Goal: Task Accomplishment & Management: Use online tool/utility

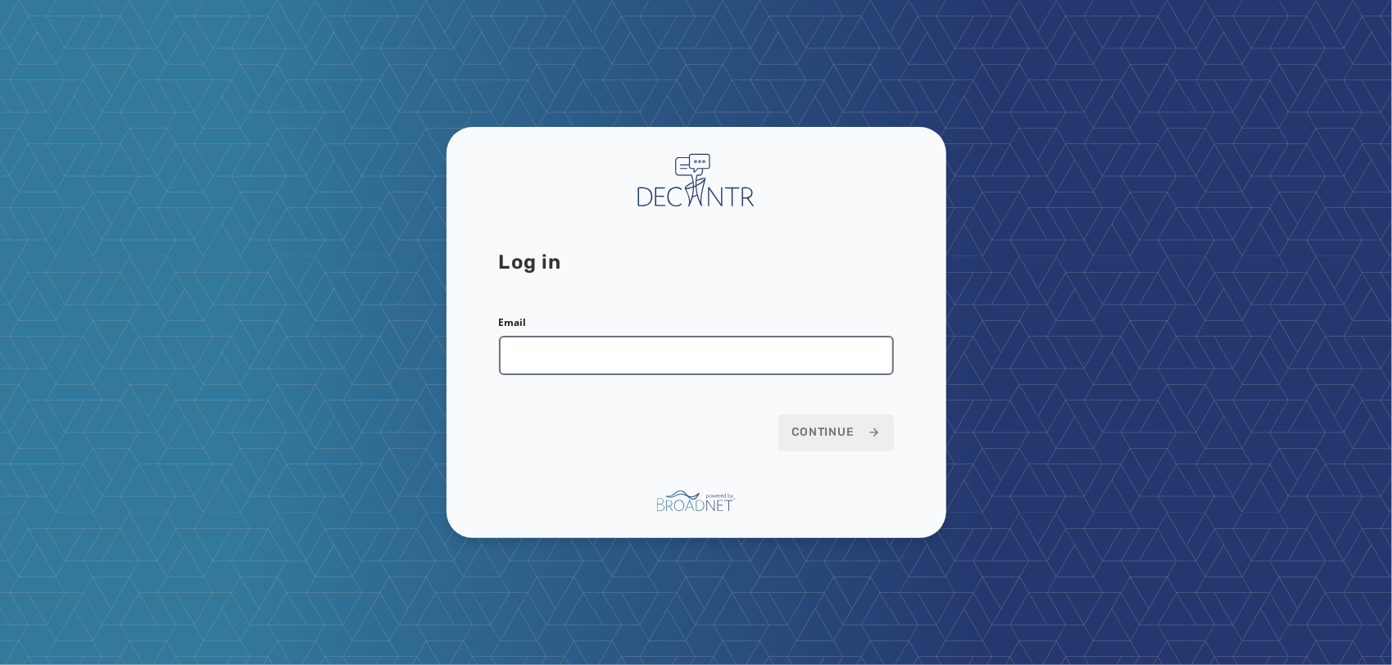
click at [689, 356] on input "Email" at bounding box center [696, 355] width 395 height 39
type input "**********"
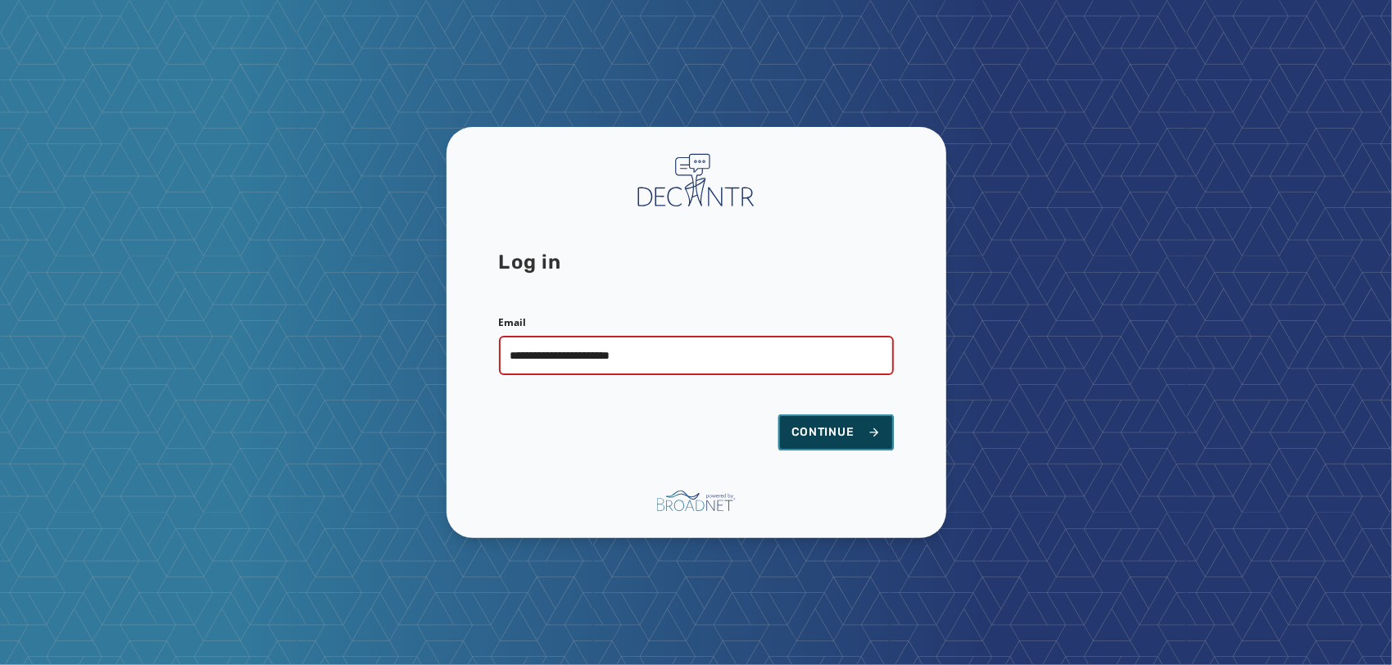
click at [839, 416] on button "Continue" at bounding box center [836, 433] width 116 height 36
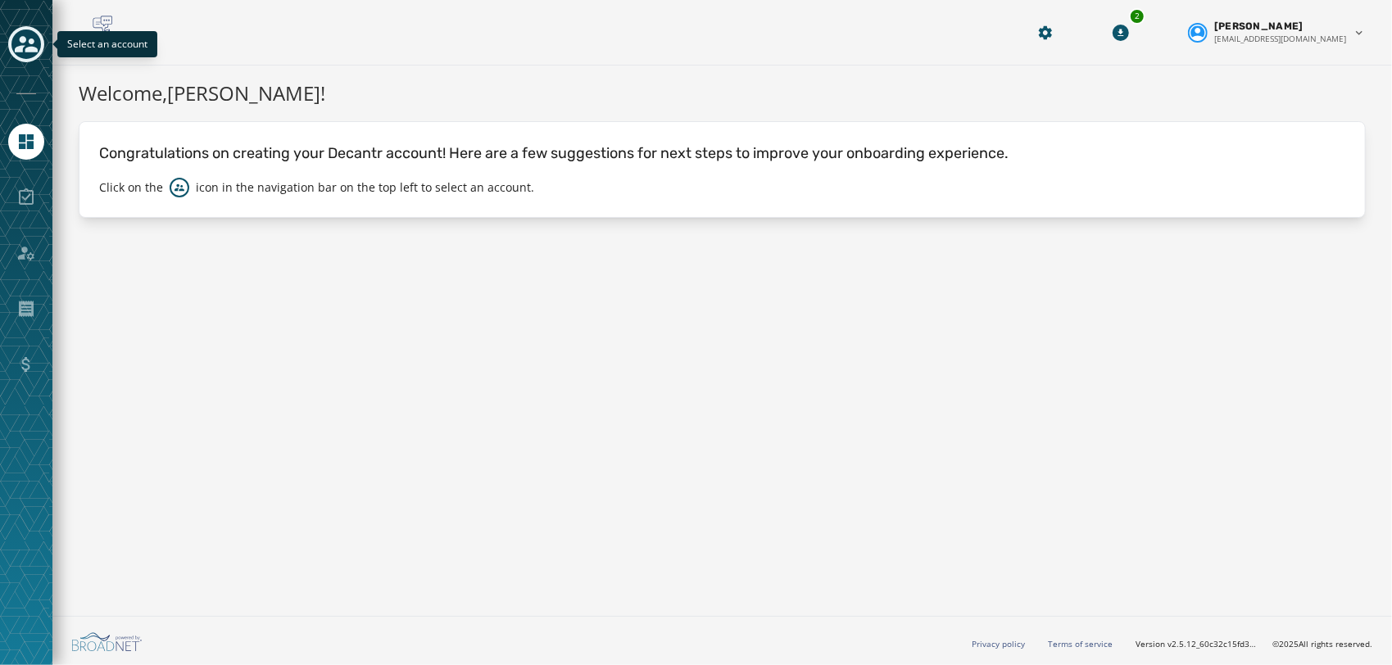
click at [15, 52] on icon "Toggle account select drawer" at bounding box center [26, 44] width 23 height 23
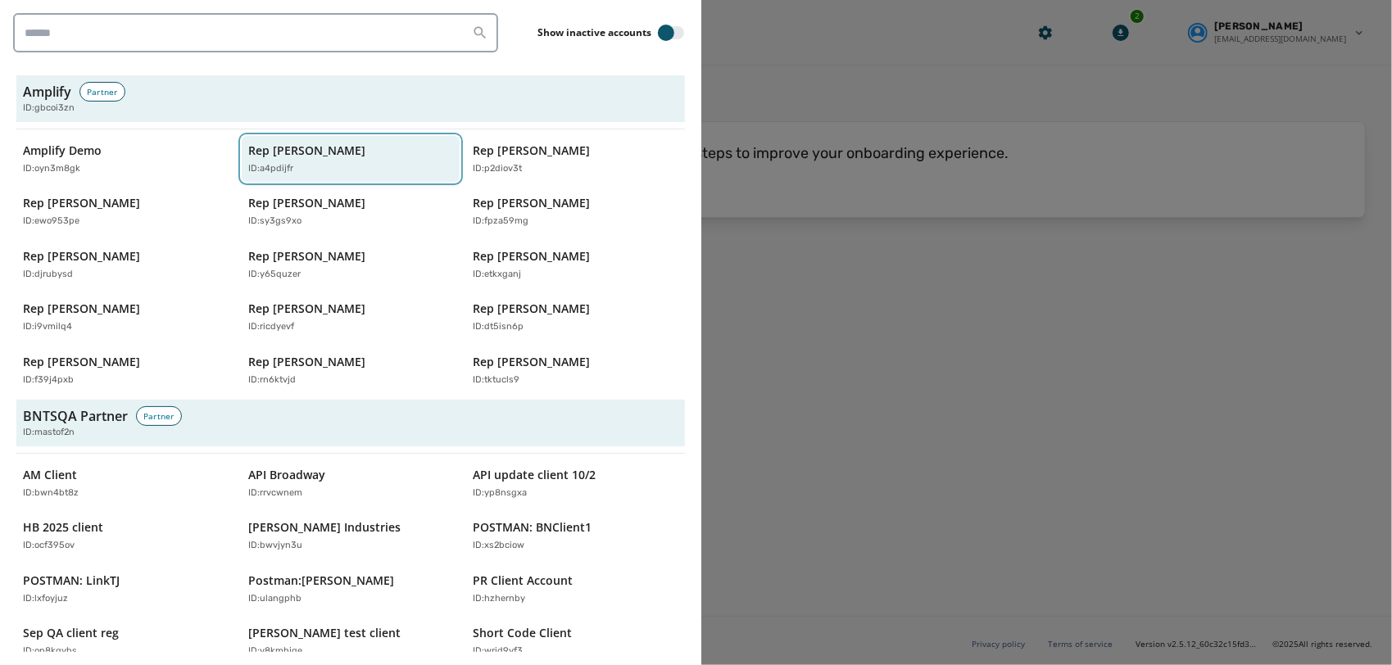
click at [315, 173] on div "ID: a4pdijfr" at bounding box center [342, 169] width 189 height 14
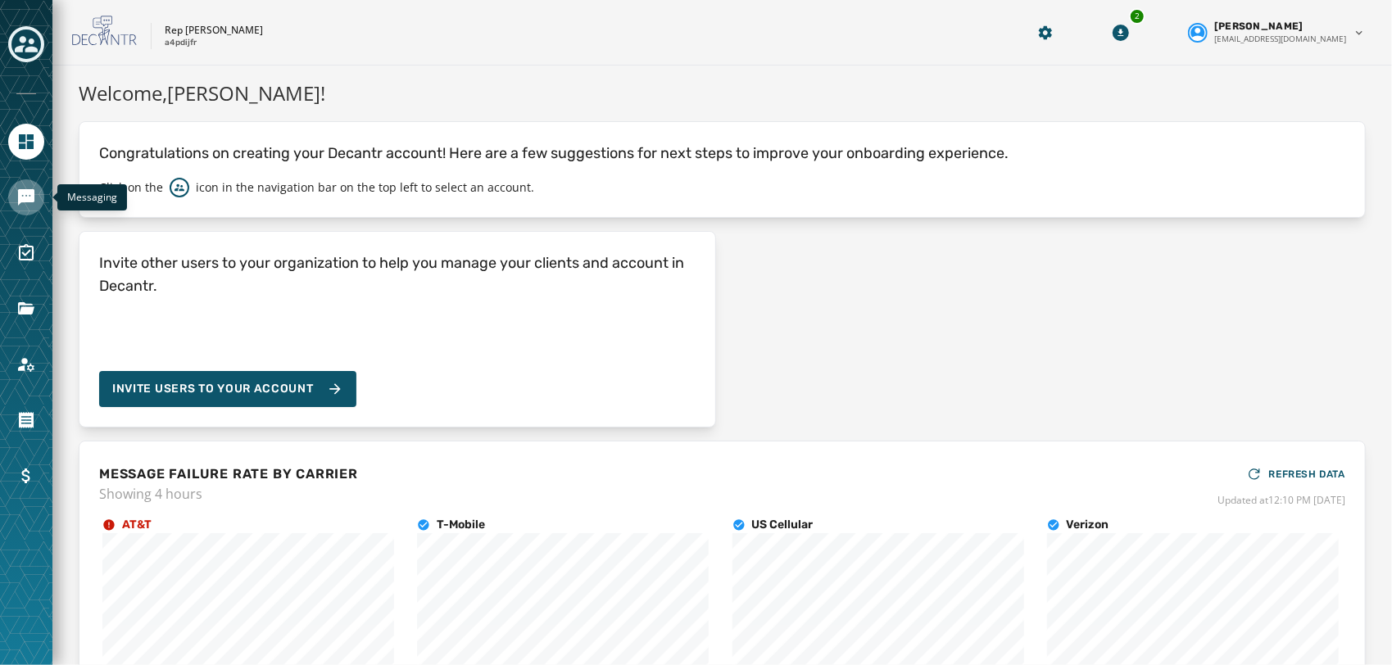
click at [16, 195] on icon "Navigate to Messaging" at bounding box center [26, 198] width 20 height 20
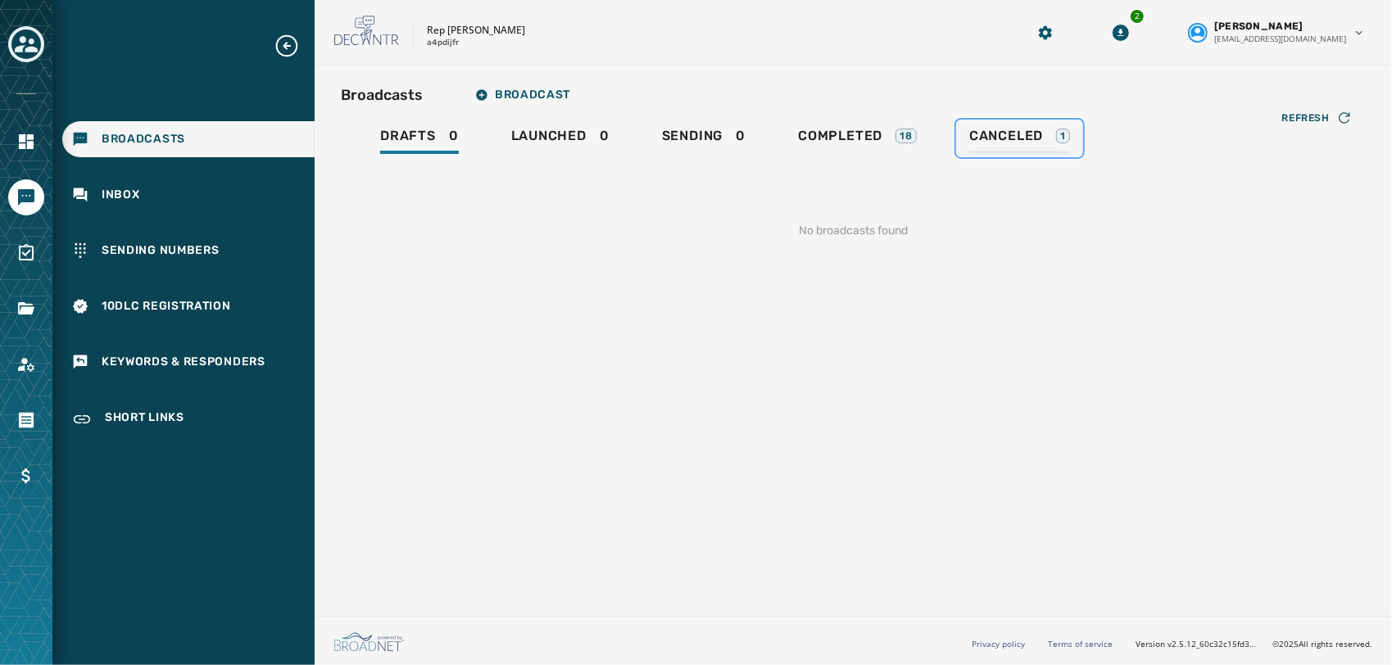
click at [986, 134] on span "Canceled" at bounding box center [1006, 136] width 74 height 16
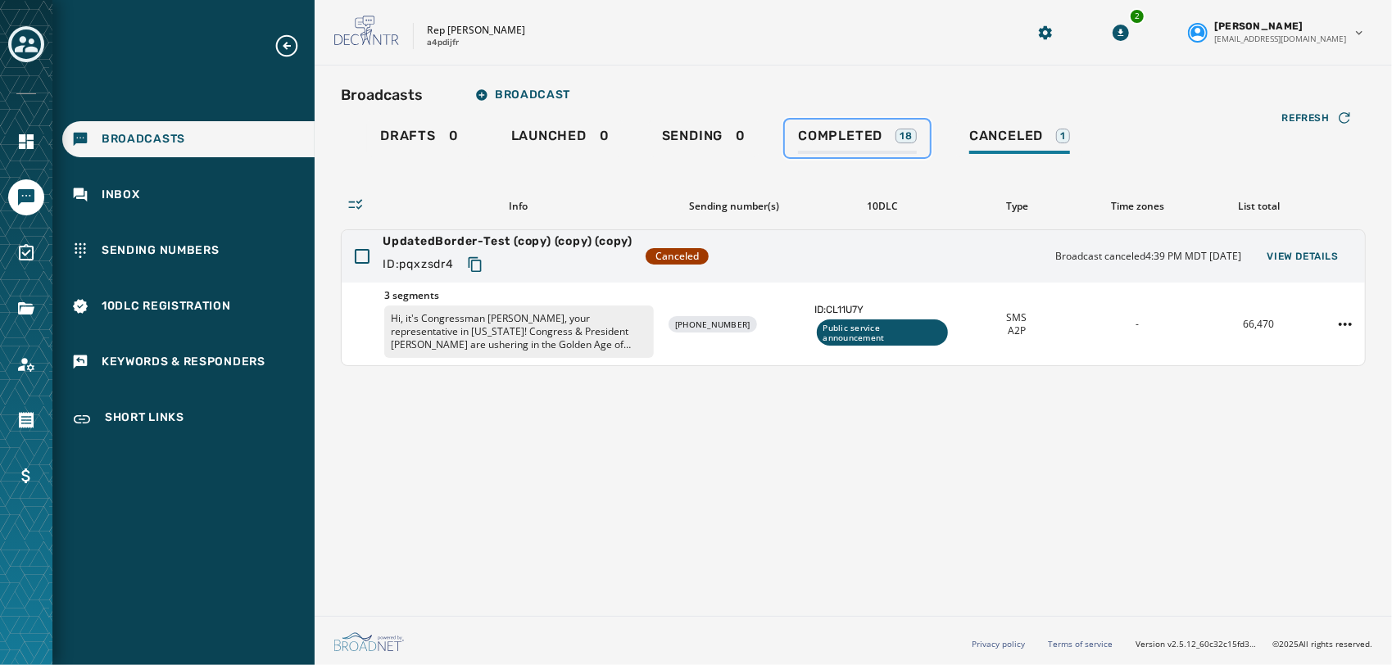
click at [878, 133] on span "Completed" at bounding box center [840, 136] width 84 height 16
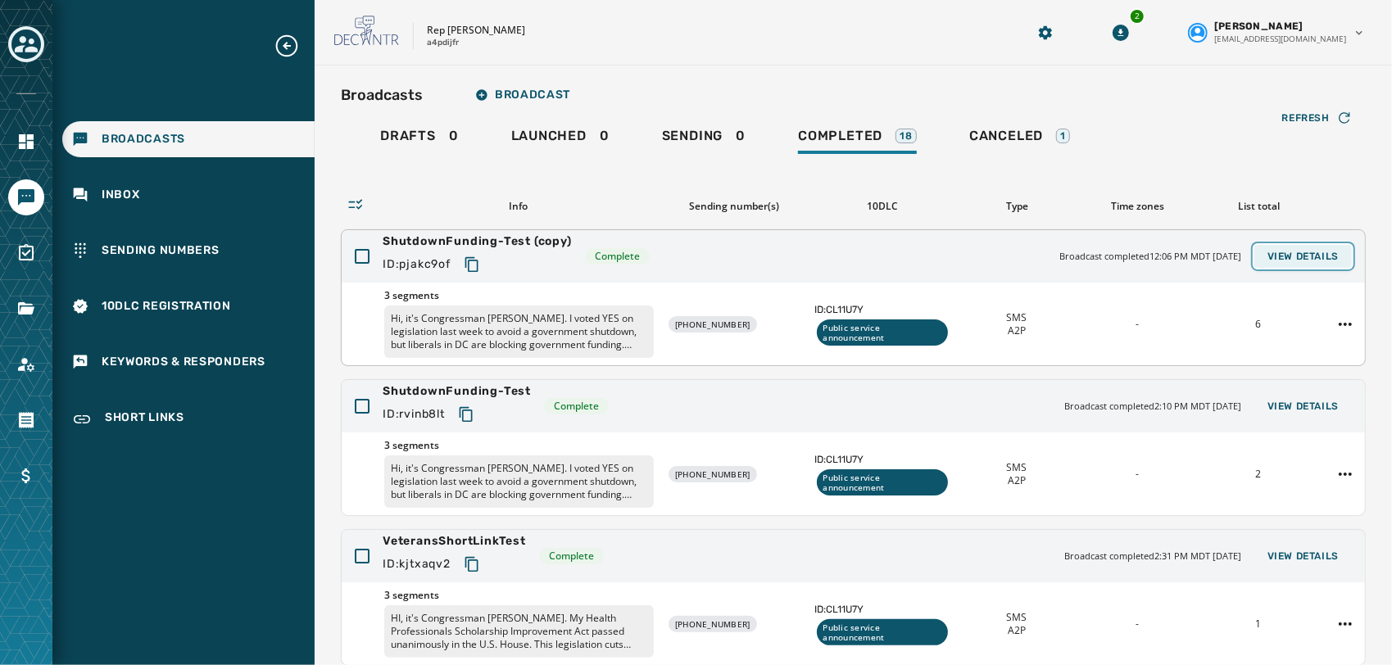
click at [1315, 258] on span "View Details" at bounding box center [1302, 256] width 71 height 13
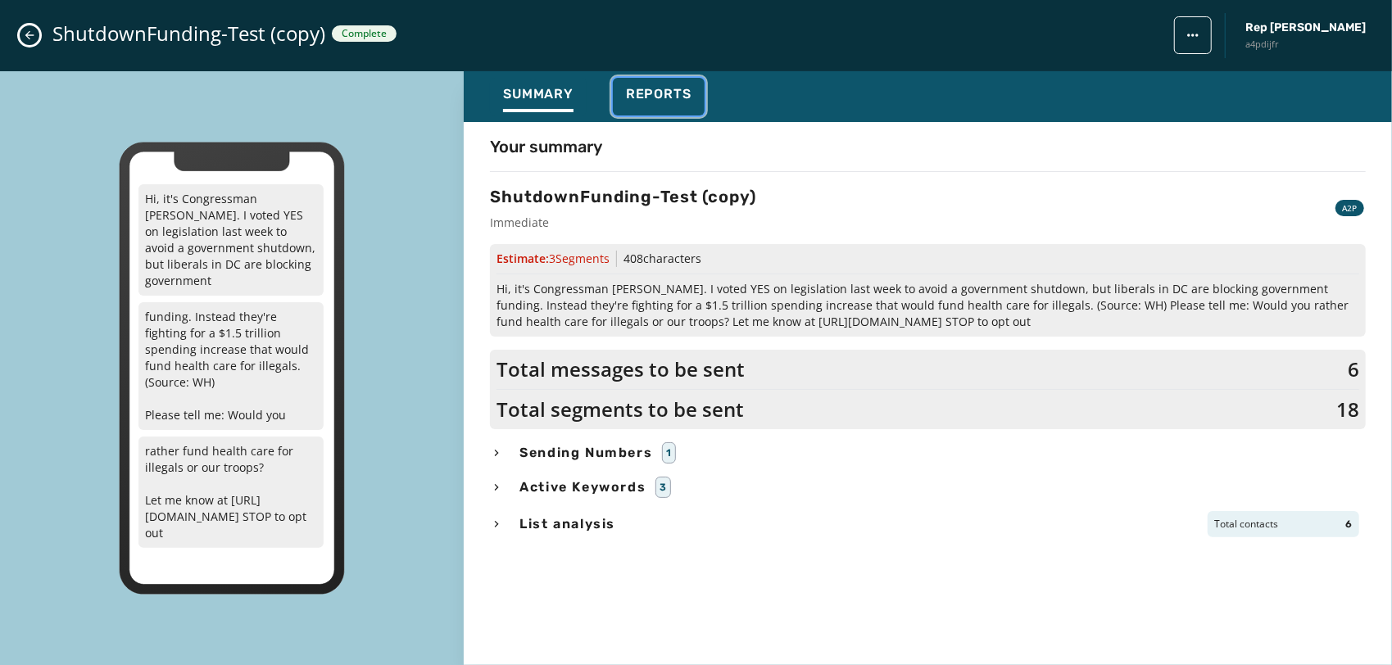
click at [662, 90] on span "Reports" at bounding box center [659, 94] width 66 height 16
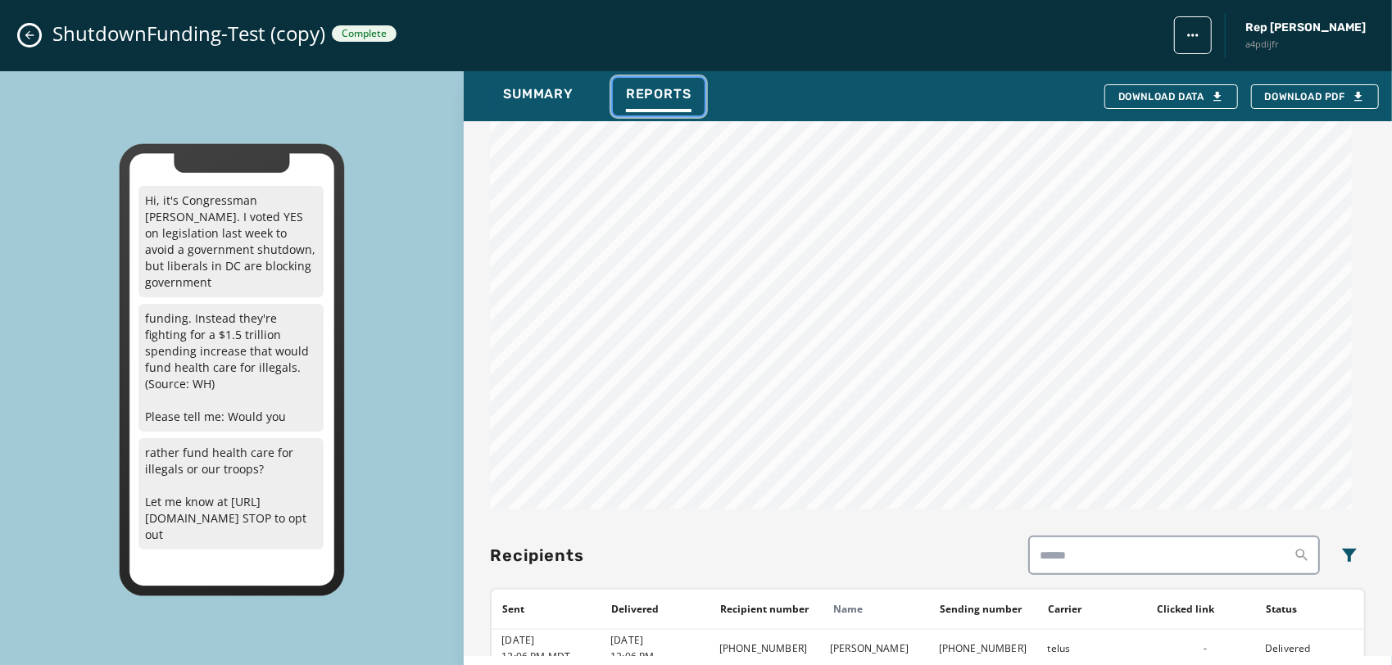
scroll to position [1322, 0]
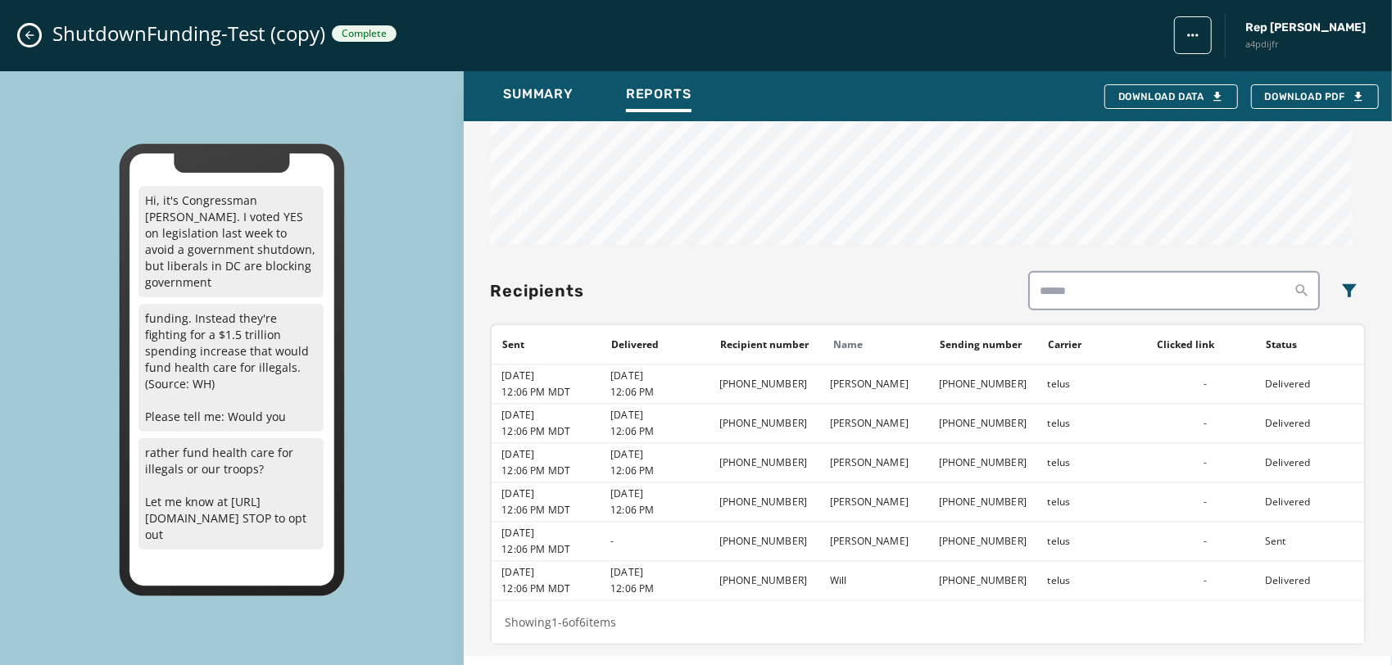
drag, startPoint x: 793, startPoint y: 538, endPoint x: 723, endPoint y: 542, distance: 69.8
click at [723, 542] on td "[PHONE_NUMBER]" at bounding box center [764, 541] width 111 height 39
click at [800, 569] on td "[PHONE_NUMBER]" at bounding box center [764, 580] width 111 height 39
drag, startPoint x: 798, startPoint y: 539, endPoint x: 716, endPoint y: 533, distance: 82.2
click at [716, 533] on td "[PHONE_NUMBER]" at bounding box center [764, 541] width 111 height 39
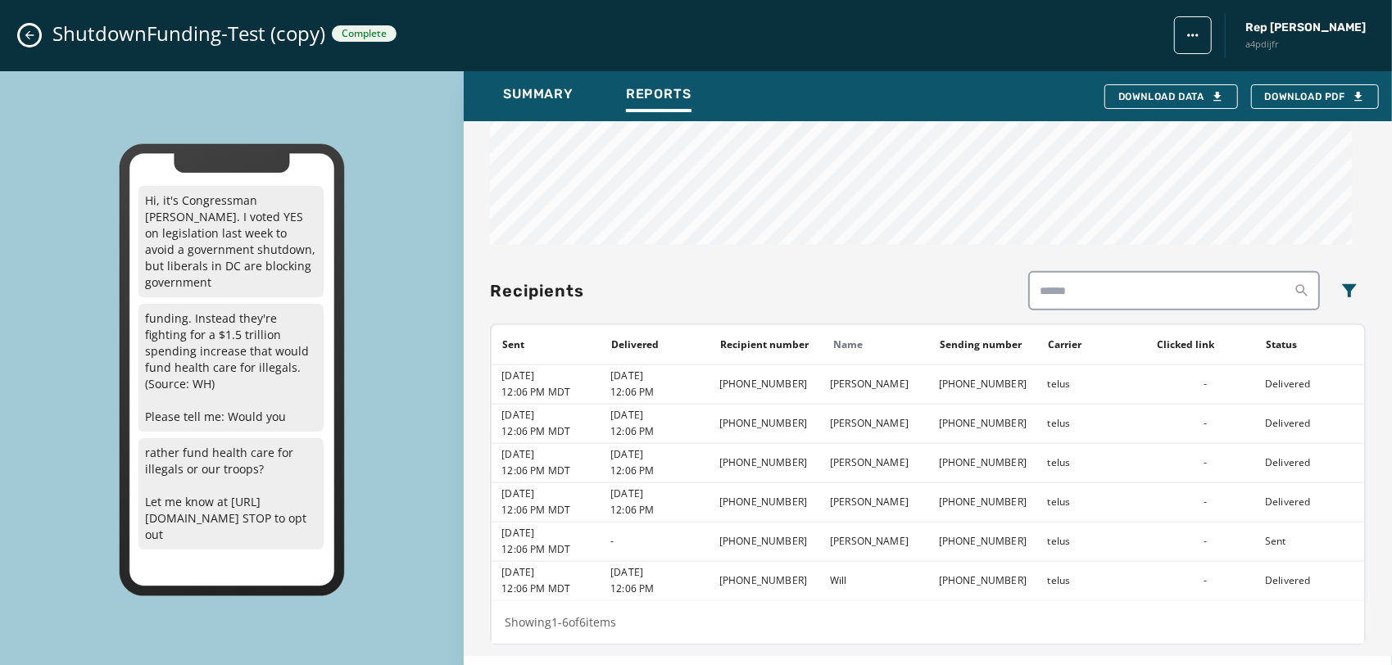
copy td "[PHONE_NUMBER]"
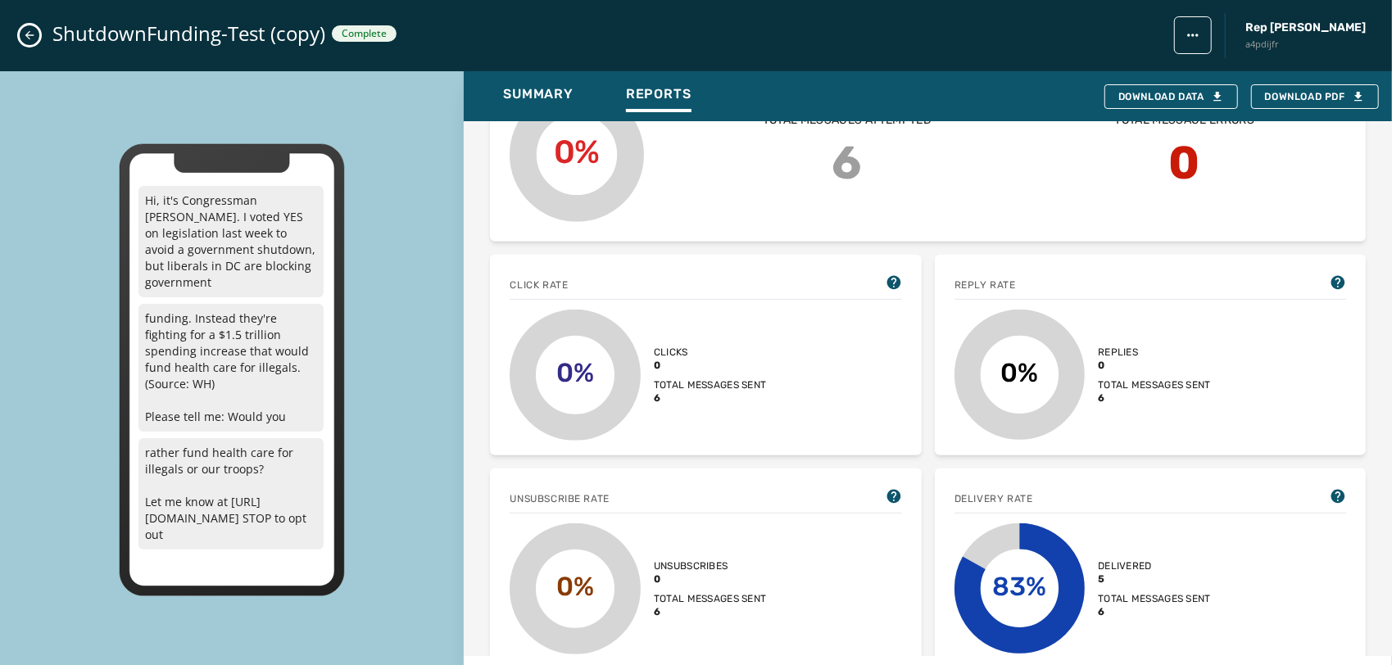
scroll to position [0, 0]
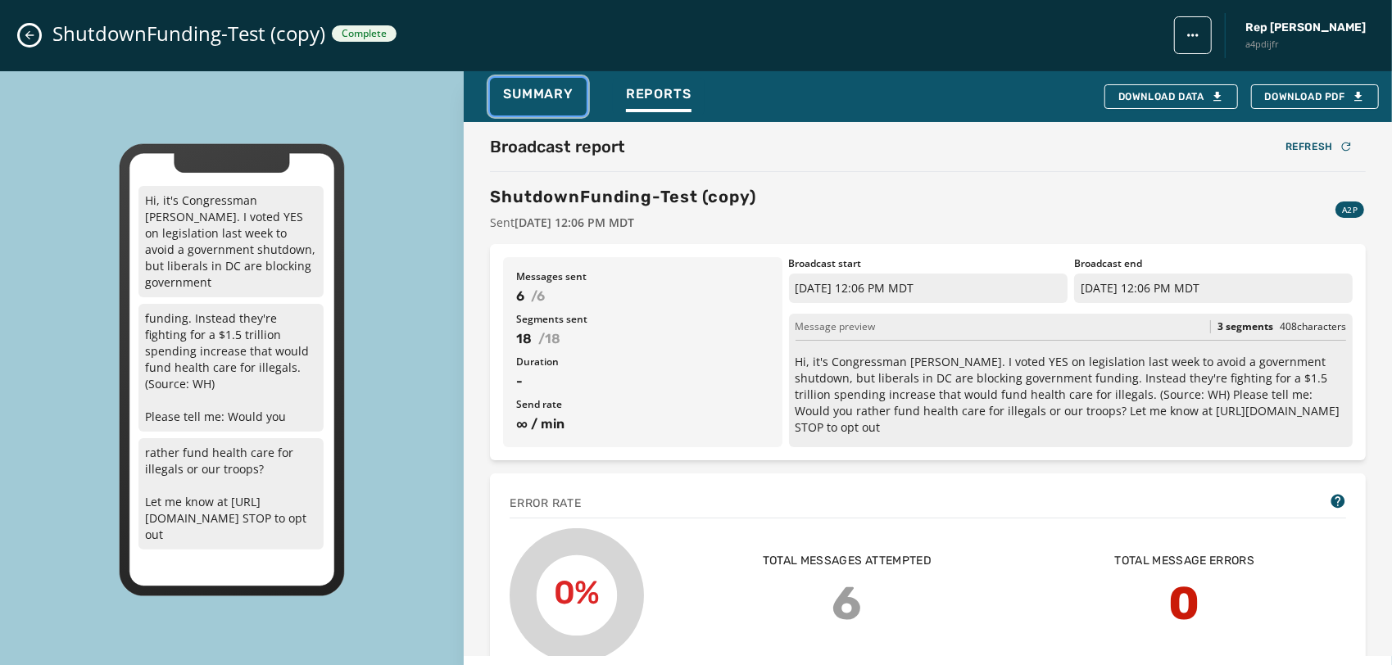
click at [550, 110] on div "Summary" at bounding box center [538, 99] width 70 height 26
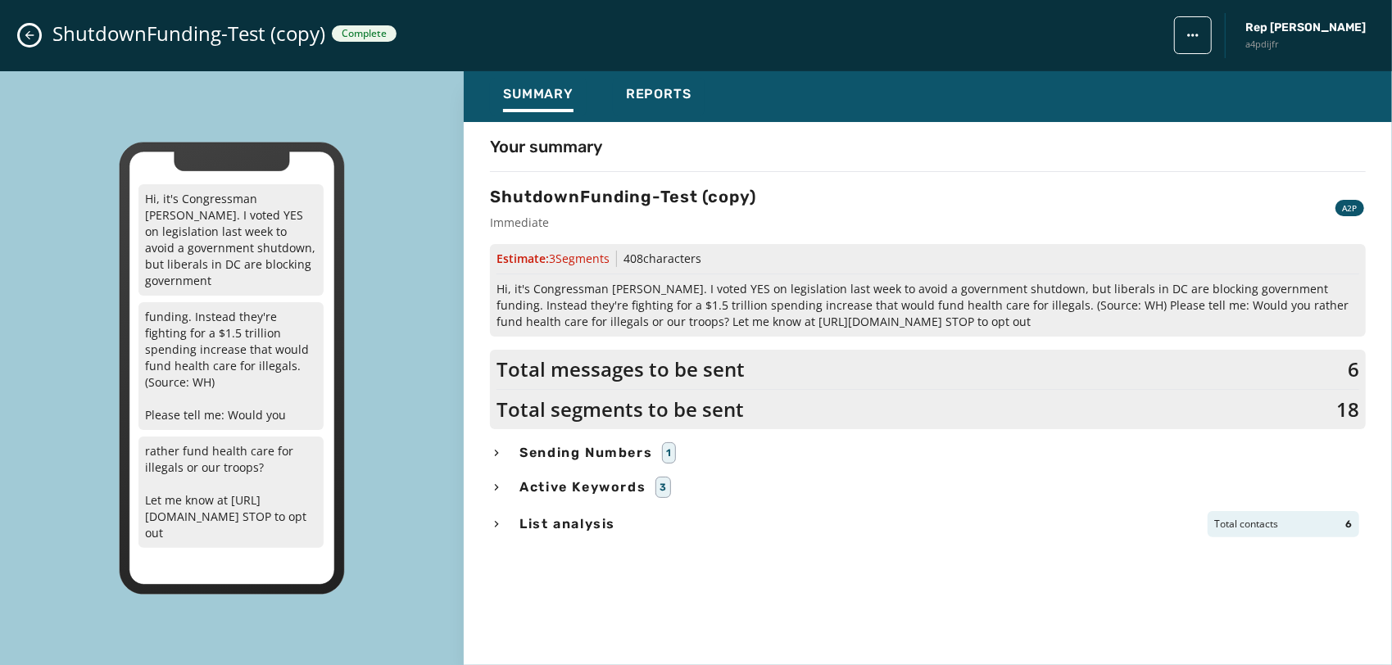
click at [496, 450] on icon "button" at bounding box center [497, 453] width 4 height 7
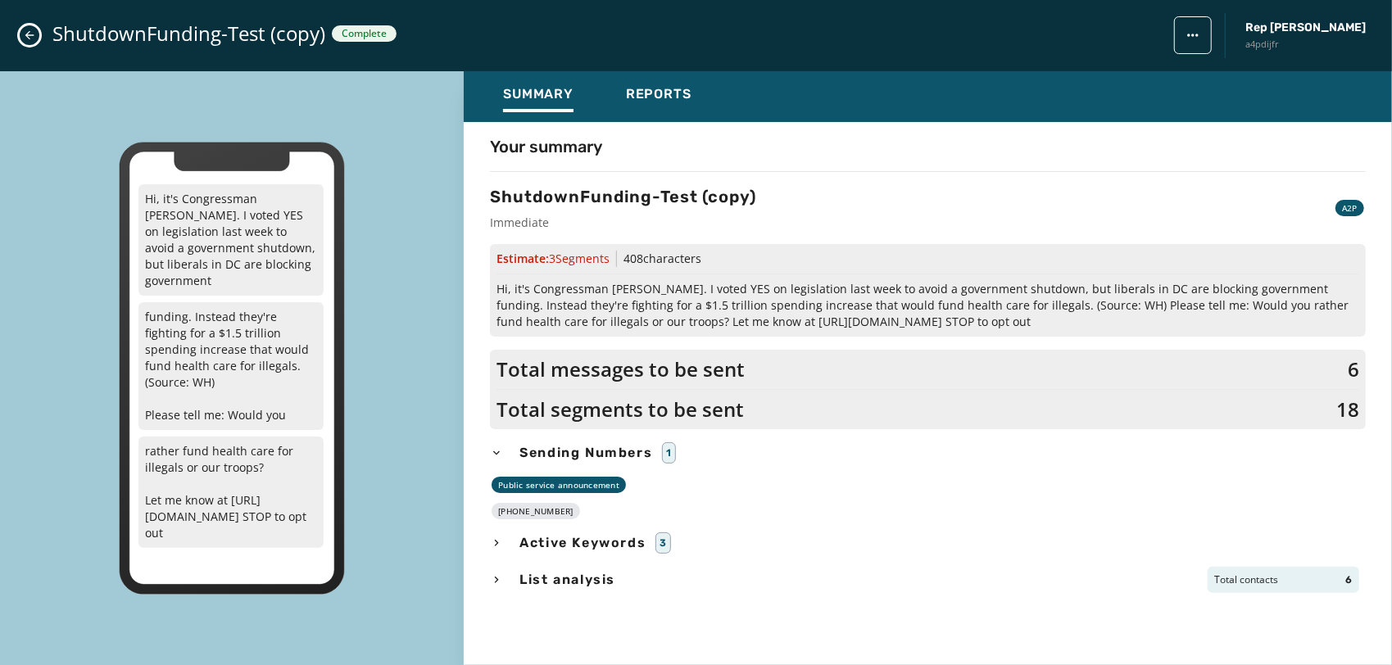
click at [631, 119] on div "Summary Reports" at bounding box center [928, 96] width 928 height 51
click at [660, 97] on span "Reports" at bounding box center [659, 94] width 66 height 16
